Goal: Task Accomplishment & Management: Use online tool/utility

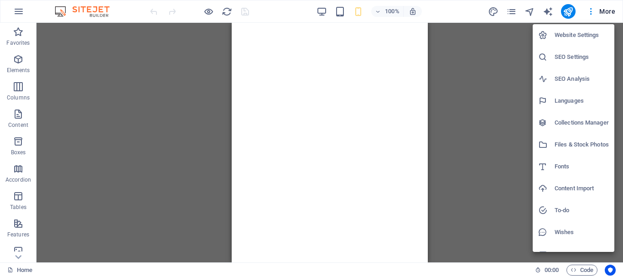
drag, startPoint x: 0, startPoint y: 0, endPoint x: 604, endPoint y: 13, distance: 604.5
click at [604, 13] on div at bounding box center [311, 138] width 623 height 277
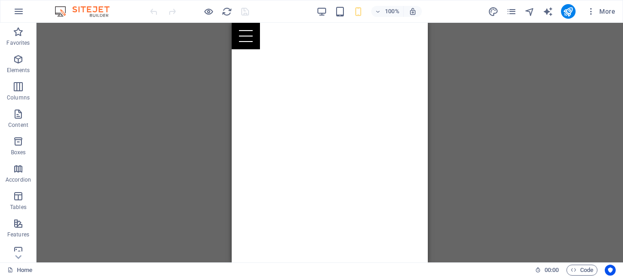
scroll to position [47, 0]
click at [73, 10] on img at bounding box center [86, 11] width 68 height 11
click at [15, 11] on icon "button" at bounding box center [18, 11] width 11 height 11
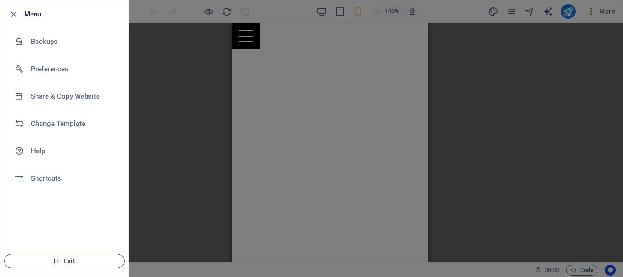
drag, startPoint x: 75, startPoint y: 265, endPoint x: 86, endPoint y: 260, distance: 11.9
click at [76, 265] on button "Exit" at bounding box center [64, 261] width 120 height 15
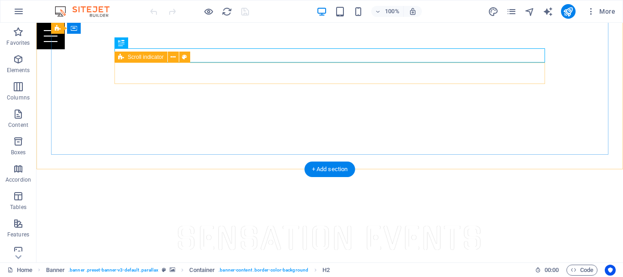
scroll to position [93, 0]
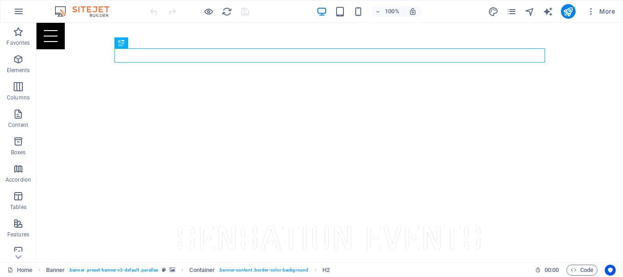
click at [576, 14] on div at bounding box center [568, 11] width 15 height 15
click at [568, 8] on icon "publish" at bounding box center [568, 11] width 10 height 10
